Goal: Task Accomplishment & Management: Manage account settings

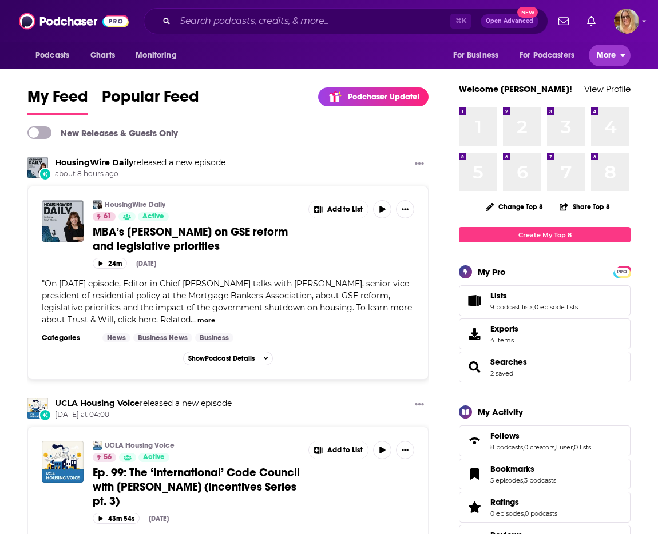
click at [611, 62] on span "More" at bounding box center [606, 55] width 19 height 16
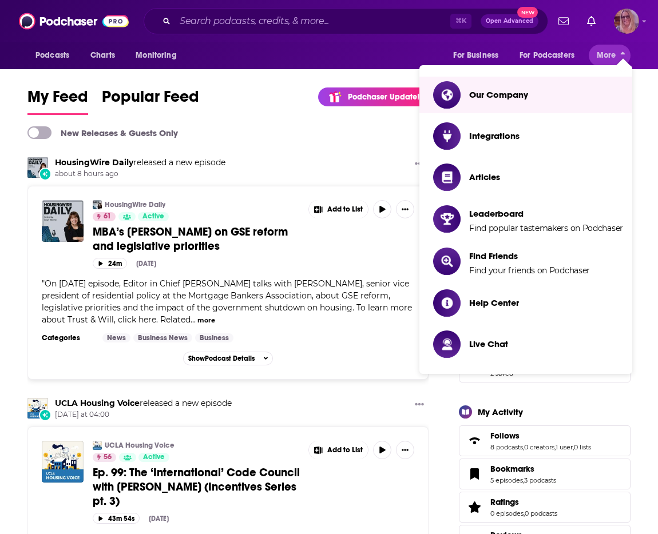
click at [642, 23] on icon "Show profile menu" at bounding box center [644, 21] width 5 height 7
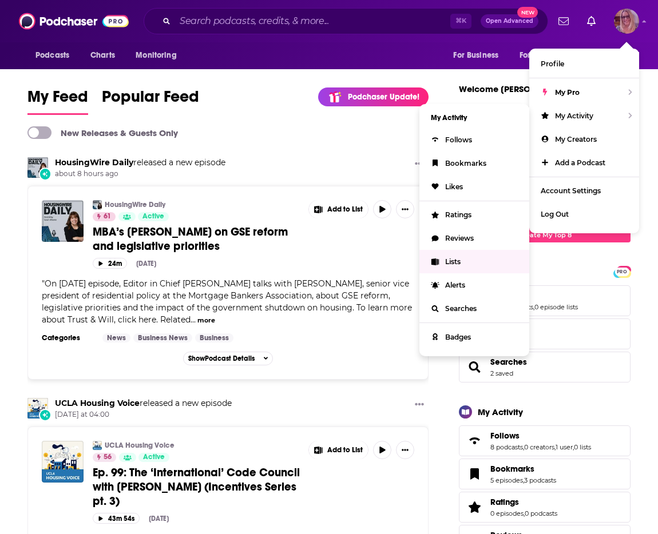
click at [452, 260] on span "Lists" at bounding box center [452, 261] width 15 height 9
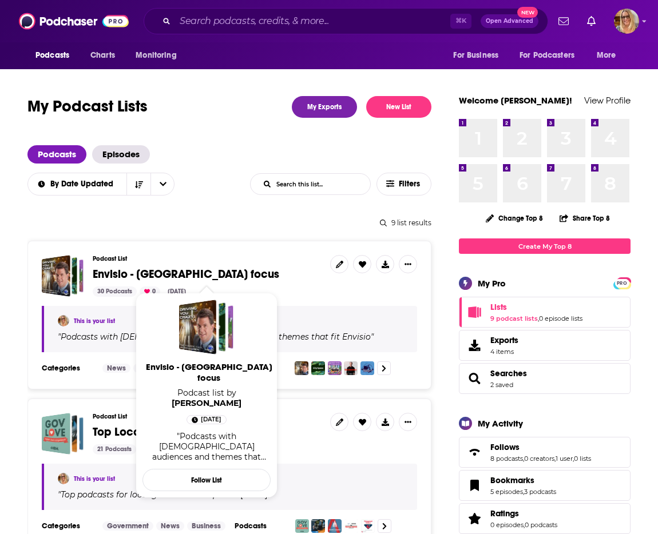
click at [168, 279] on span "Envisio - [GEOGRAPHIC_DATA] focus" at bounding box center [186, 274] width 186 height 14
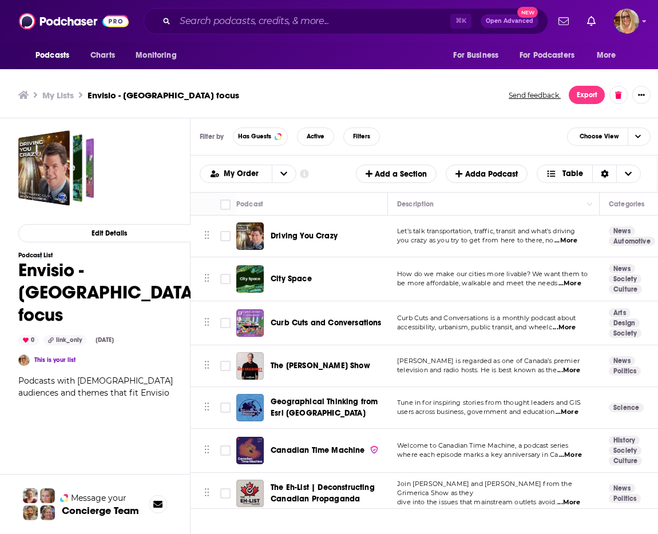
drag, startPoint x: 39, startPoint y: 257, endPoint x: 50, endPoint y: 259, distance: 10.4
click at [49, 258] on h3 "Podcast List" at bounding box center [108, 255] width 181 height 7
click at [48, 356] on link "This is your list" at bounding box center [54, 359] width 41 height 7
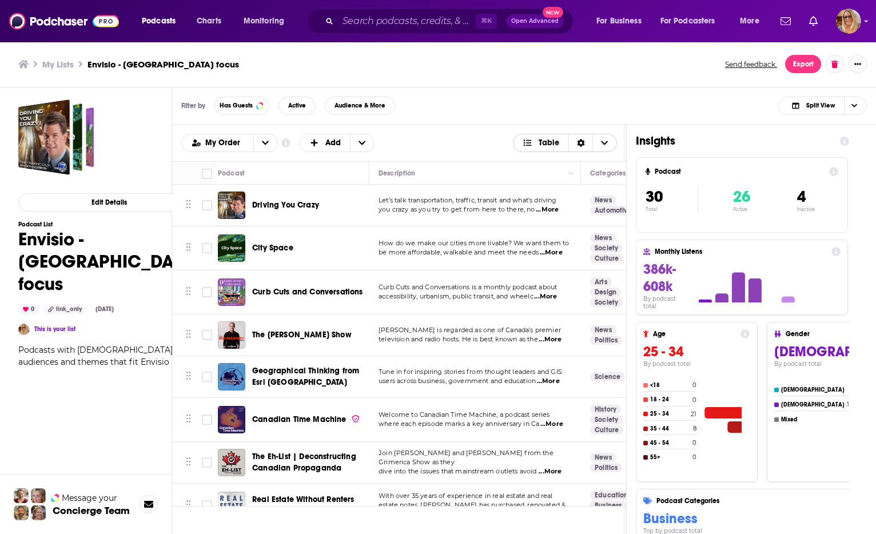
click at [607, 144] on icon "Choose View" at bounding box center [604, 143] width 7 height 8
click at [579, 142] on icon "Sort Direction" at bounding box center [580, 143] width 7 height 8
click at [412, 134] on div "My Order Customize Your List Order Select the “My Order” sort and remove all fi…" at bounding box center [399, 143] width 436 height 18
